Goal: Task Accomplishment & Management: Use online tool/utility

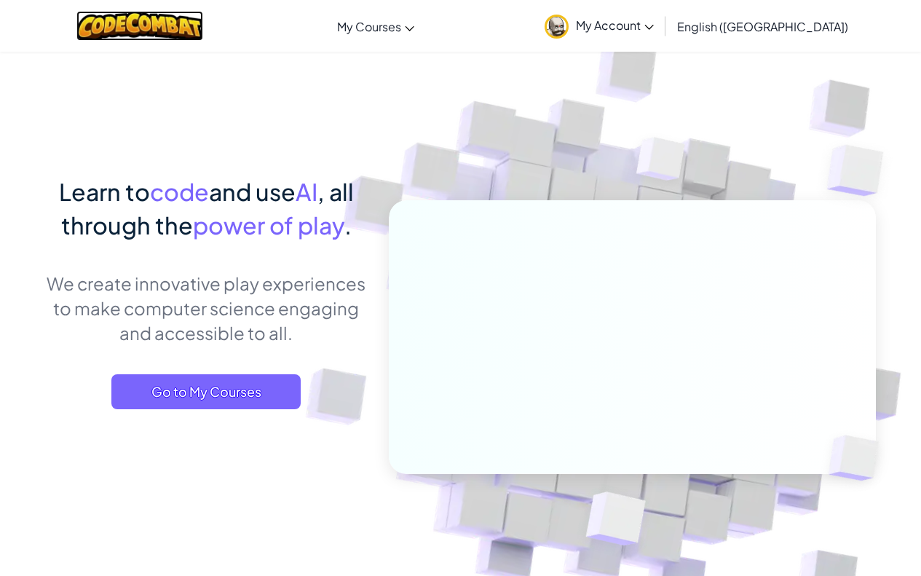
click at [202, 23] on img at bounding box center [139, 26] width 127 height 30
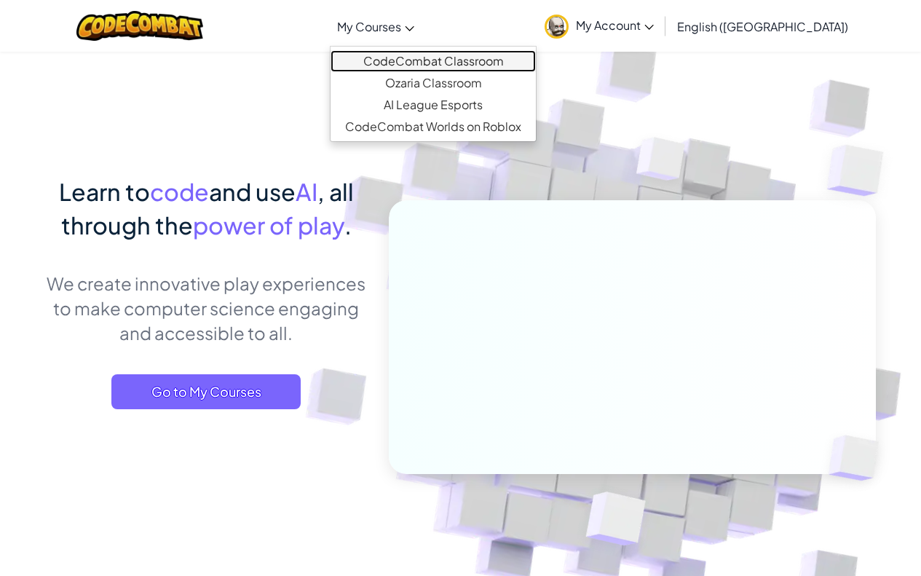
click at [456, 58] on link "CodeCombat Classroom" at bounding box center [433, 61] width 205 height 22
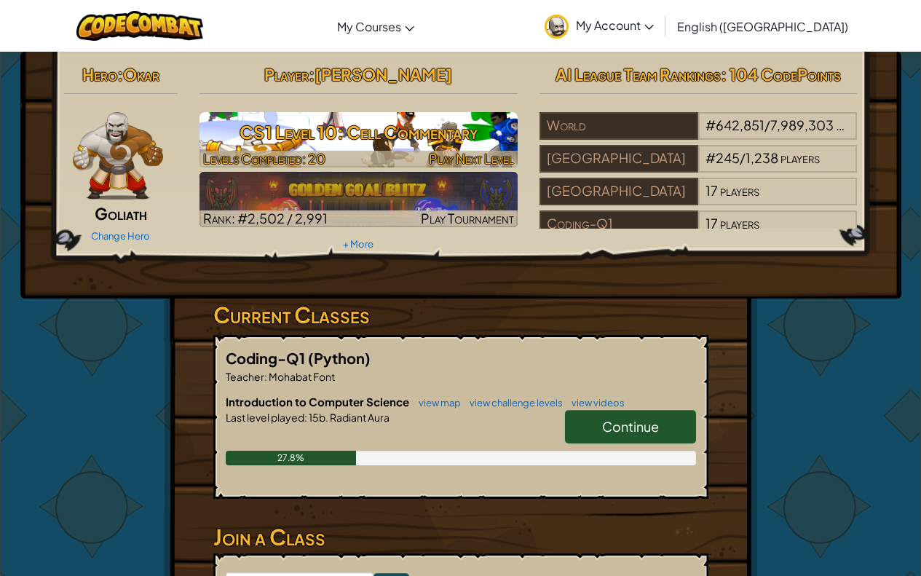
click at [295, 153] on span "Levels Completed: 20" at bounding box center [264, 158] width 122 height 17
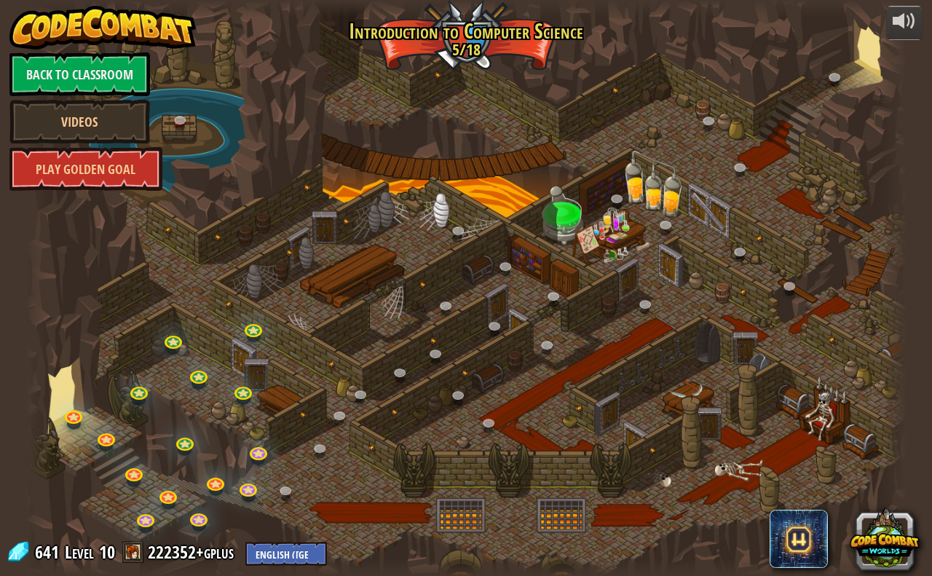
click at [288, 480] on div at bounding box center [465, 288] width 881 height 576
click at [279, 494] on link at bounding box center [288, 492] width 29 height 29
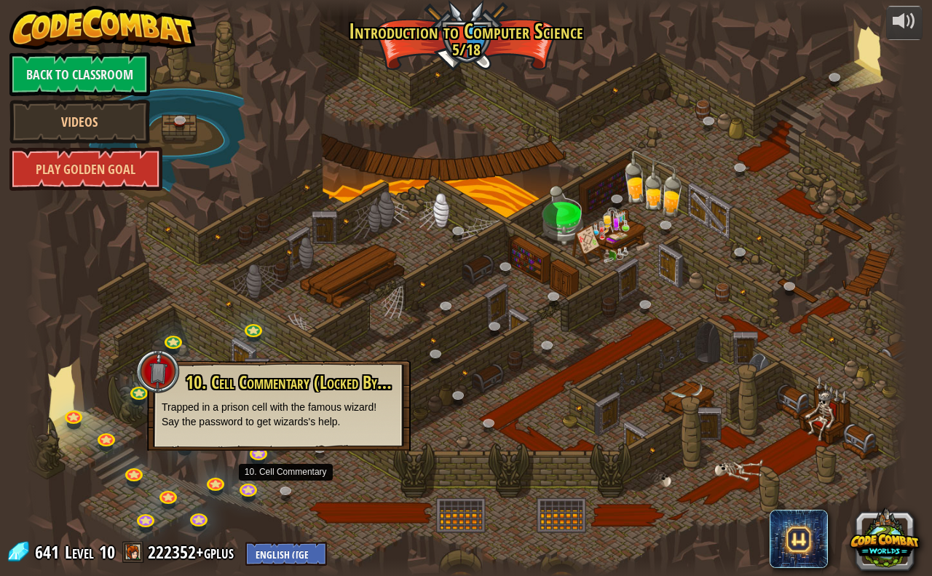
click at [784, 401] on div at bounding box center [465, 288] width 881 height 576
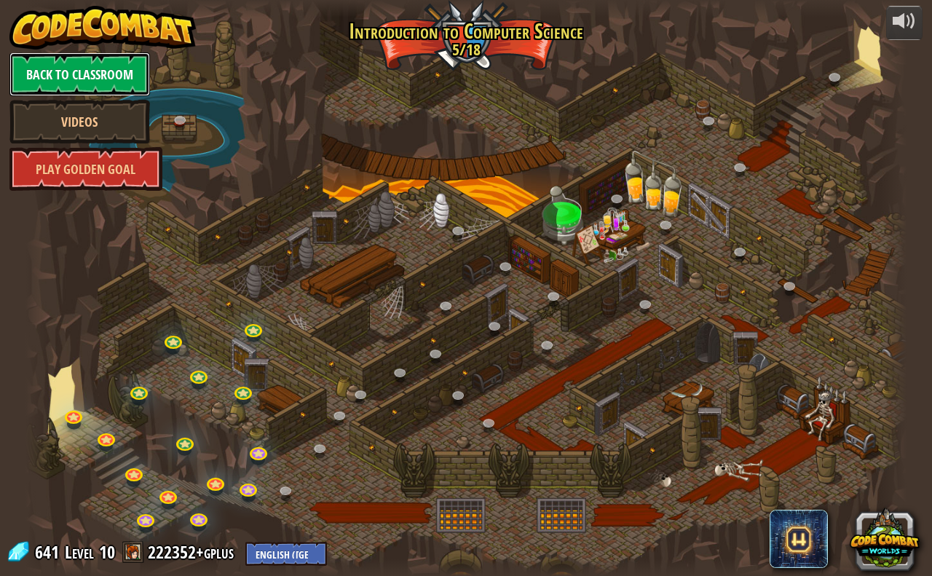
click at [106, 76] on link "Back to Classroom" at bounding box center [79, 74] width 141 height 44
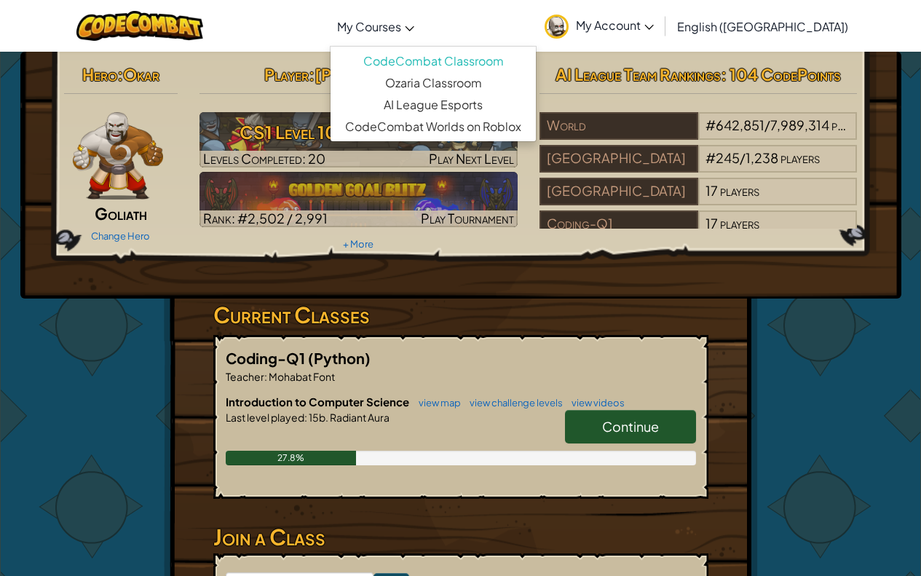
click at [422, 36] on link "My Courses" at bounding box center [376, 26] width 92 height 39
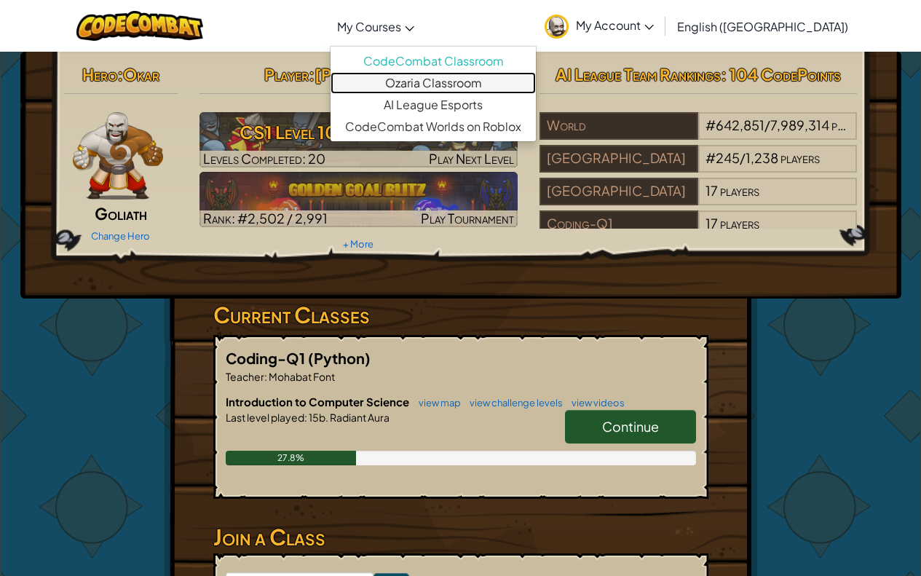
click at [465, 76] on link "Ozaria Classroom" at bounding box center [433, 83] width 205 height 22
